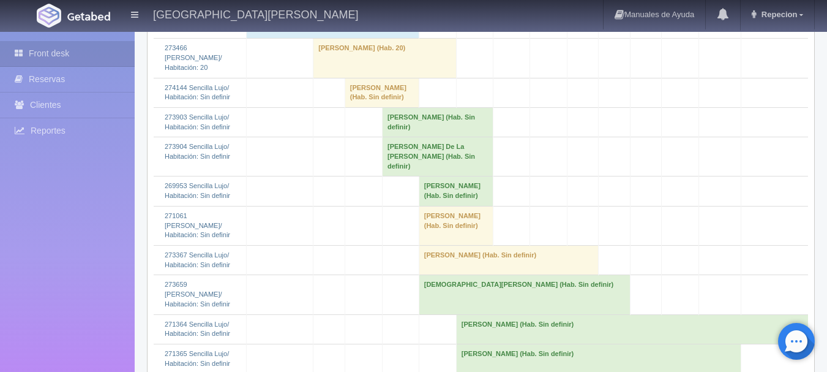
scroll to position [1300, 0]
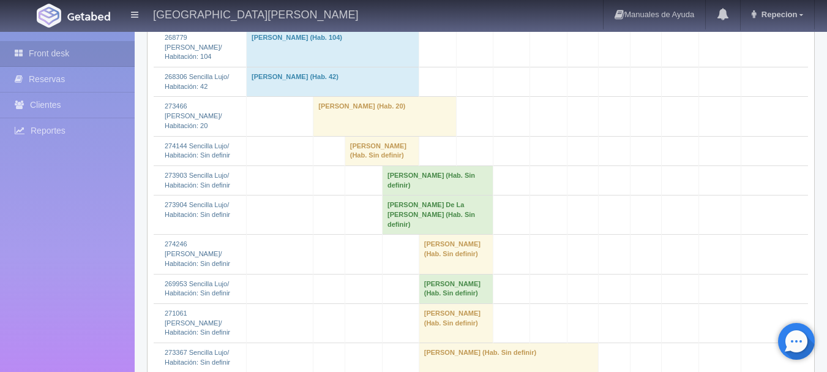
scroll to position [1239, 0]
click at [361, 164] on td "[PERSON_NAME] (Hab. Sin definir)" at bounding box center [382, 149] width 74 height 29
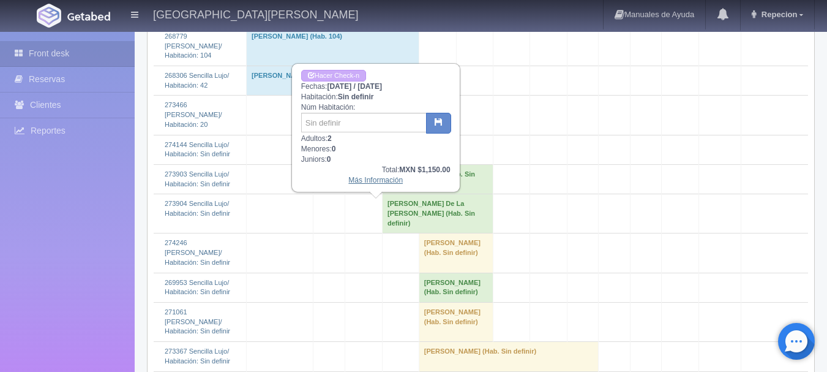
click at [370, 181] on link "Más Información" at bounding box center [375, 180] width 54 height 9
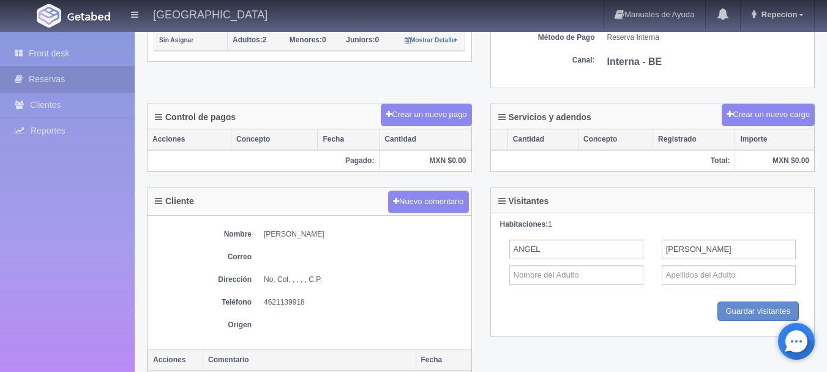
scroll to position [430, 0]
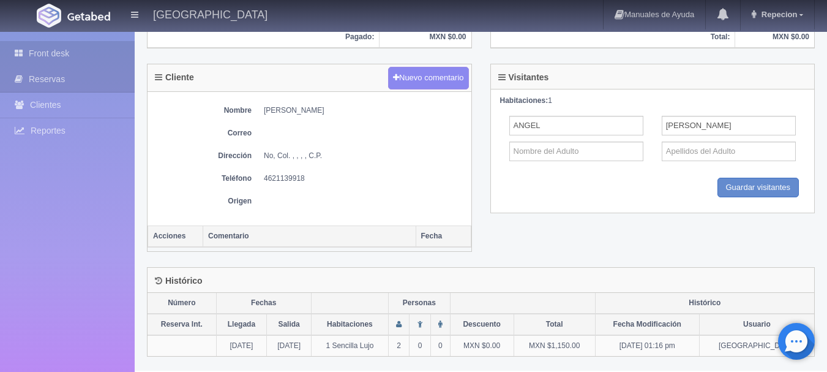
click at [61, 51] on link "Front desk" at bounding box center [67, 53] width 135 height 25
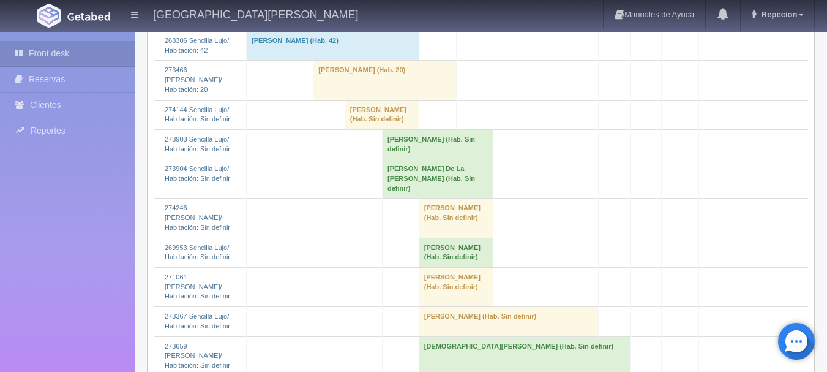
scroll to position [1286, 0]
